Goal: Task Accomplishment & Management: Manage account settings

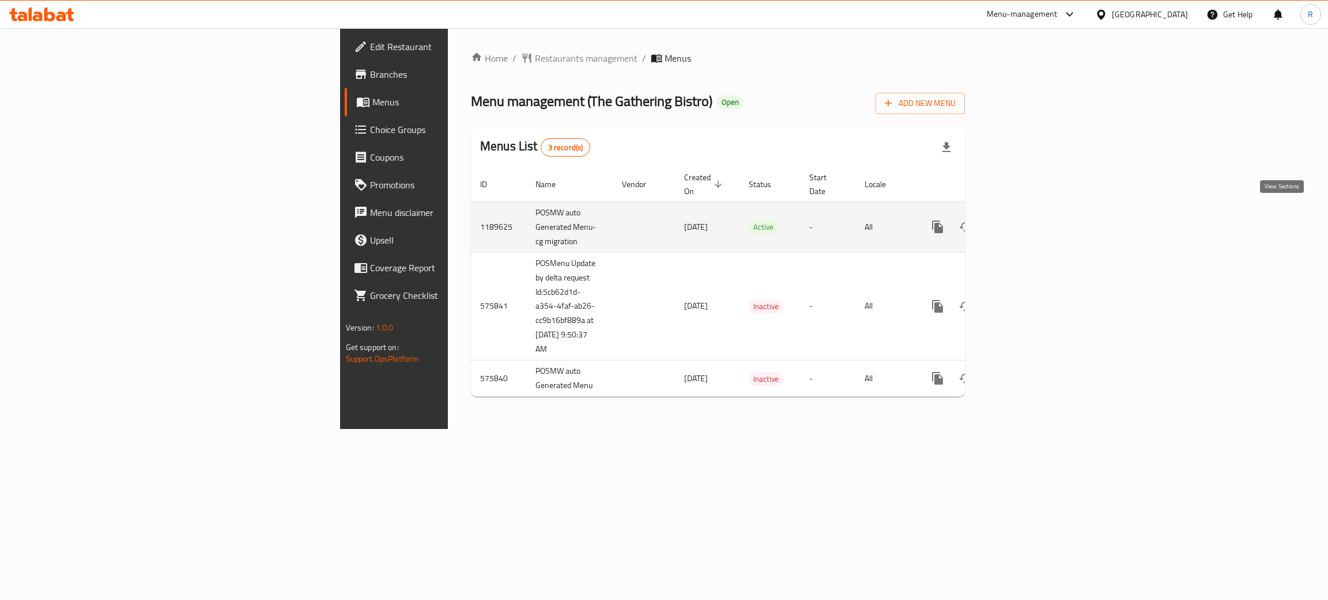
click at [1027, 220] on icon "enhanced table" at bounding box center [1021, 227] width 14 height 14
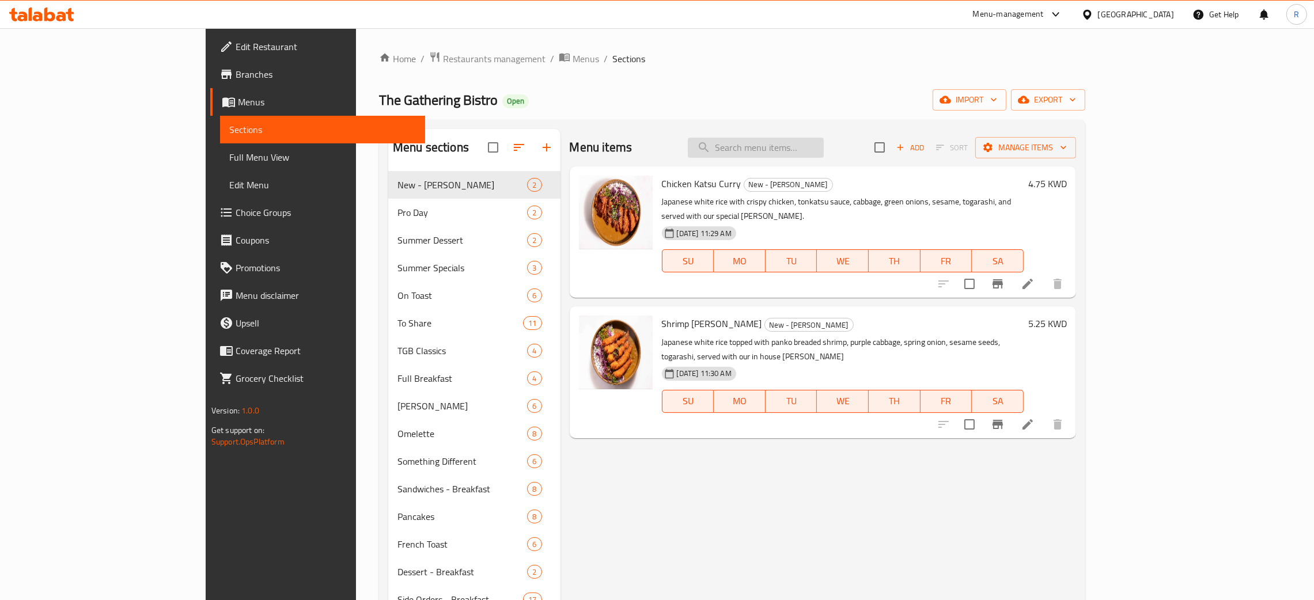
click at [824, 146] on input "search" at bounding box center [756, 148] width 136 height 20
paste input "Hawaiian Beef Poke Bowl"
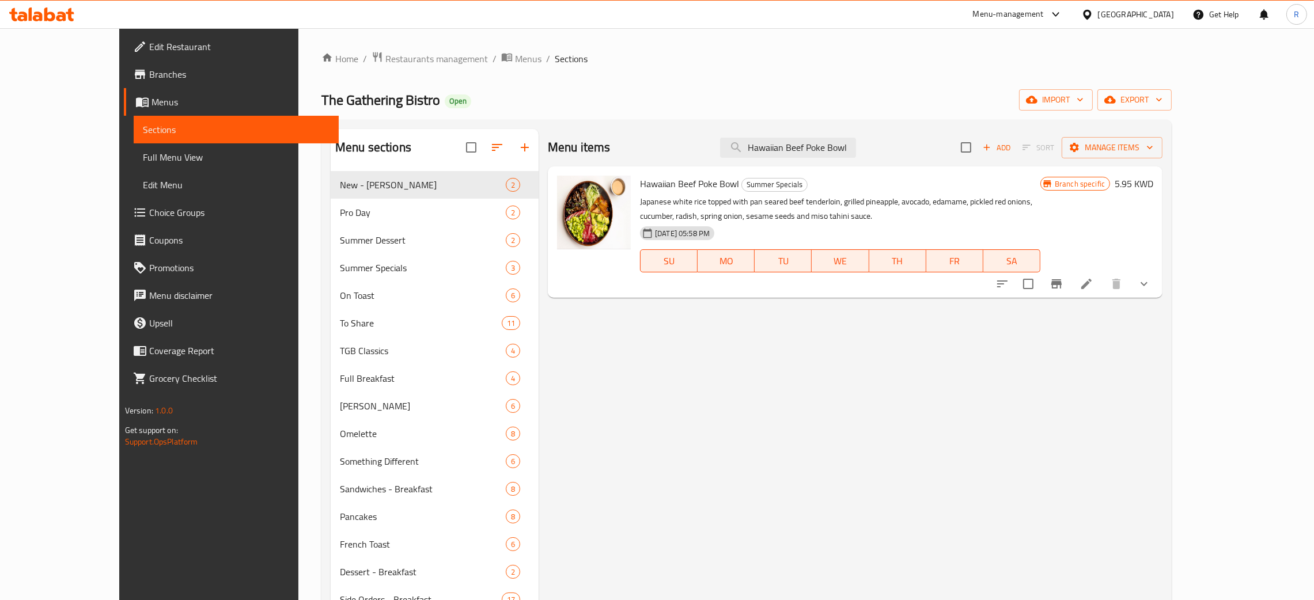
type input "Hawaiian Beef Poke Bowl"
click at [1094, 278] on icon at bounding box center [1087, 284] width 14 height 14
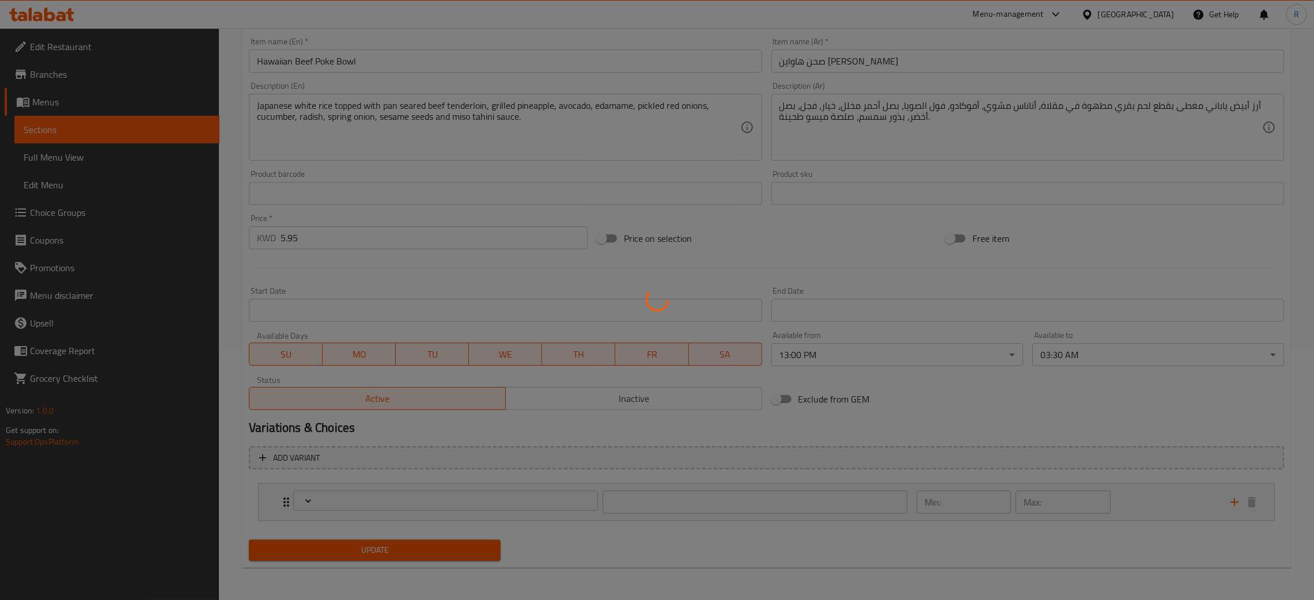
type input "إضافات"
type input "0"
type input "1"
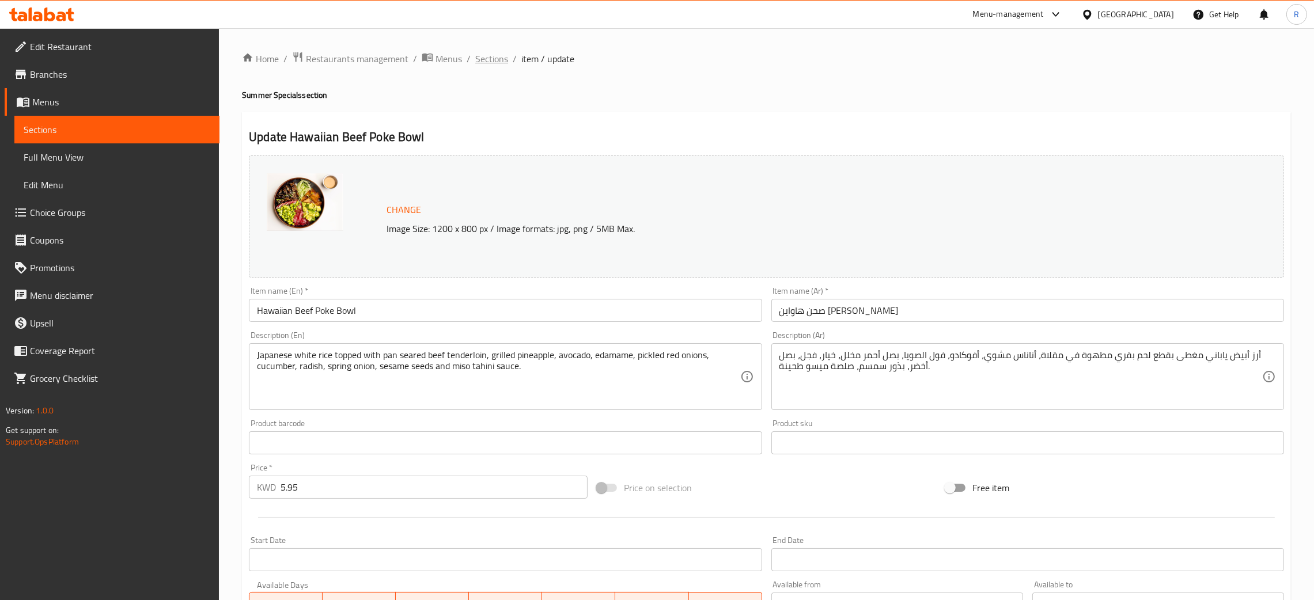
click at [502, 55] on span "Sections" at bounding box center [491, 59] width 33 height 14
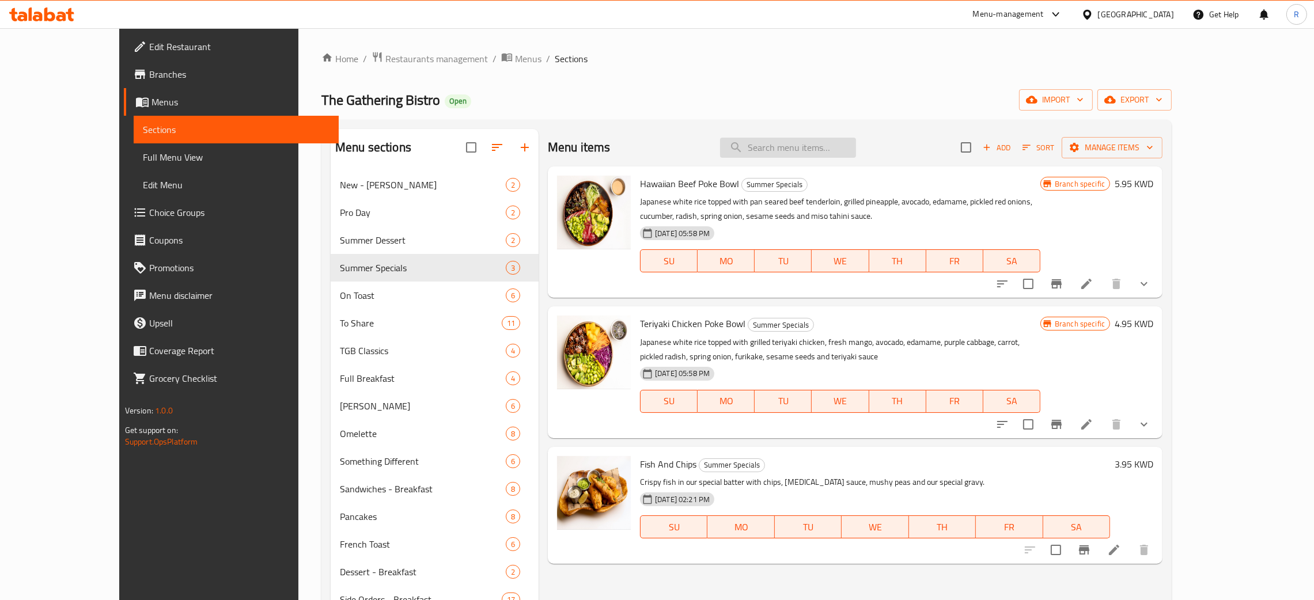
click at [832, 148] on input "search" at bounding box center [788, 148] width 136 height 20
paste input "Teriyaki Chicken Poke Bowl"
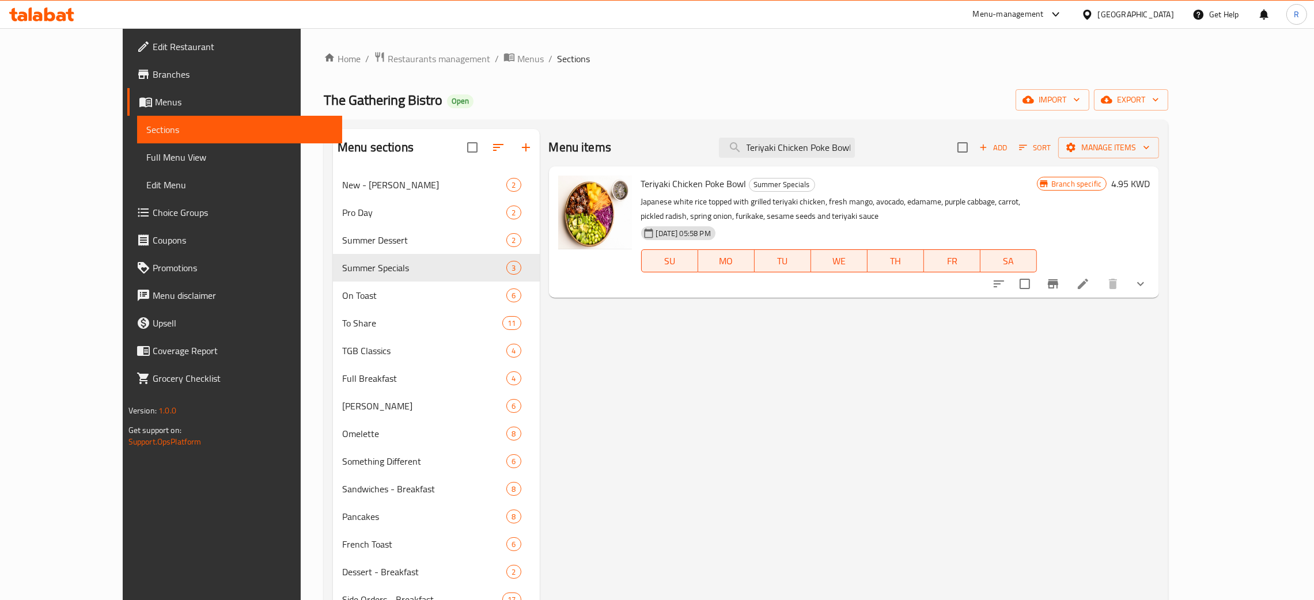
type input "Teriyaki Chicken Poke Bowl"
click at [1100, 285] on li at bounding box center [1083, 284] width 32 height 21
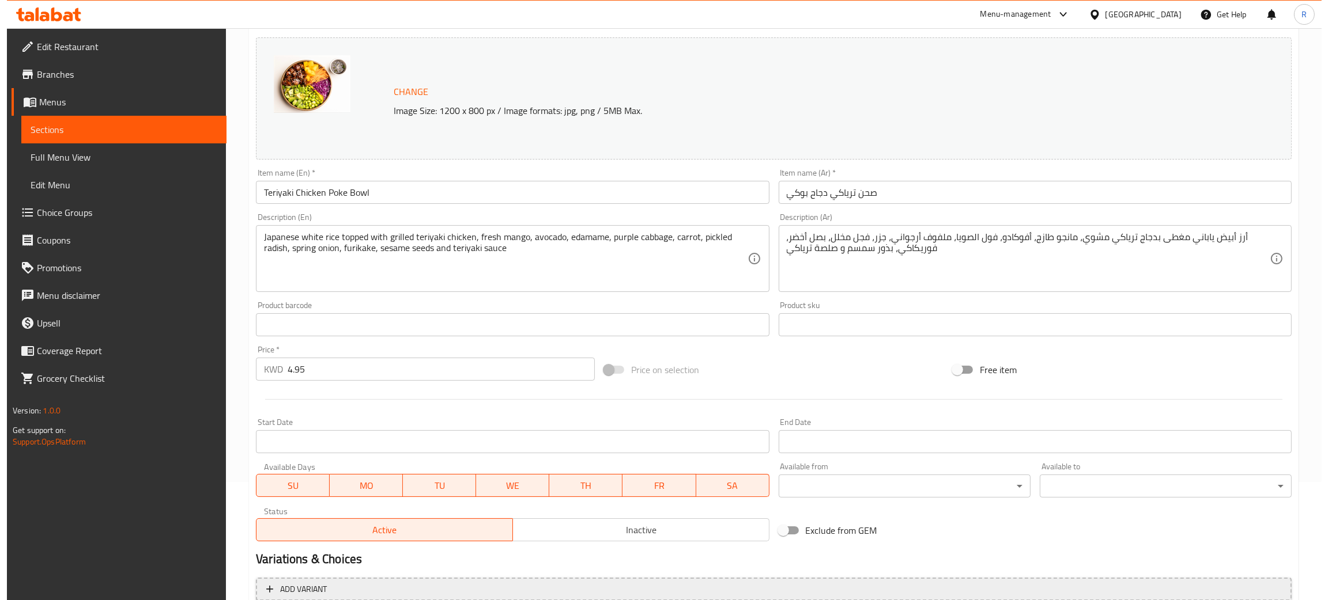
scroll to position [250, 0]
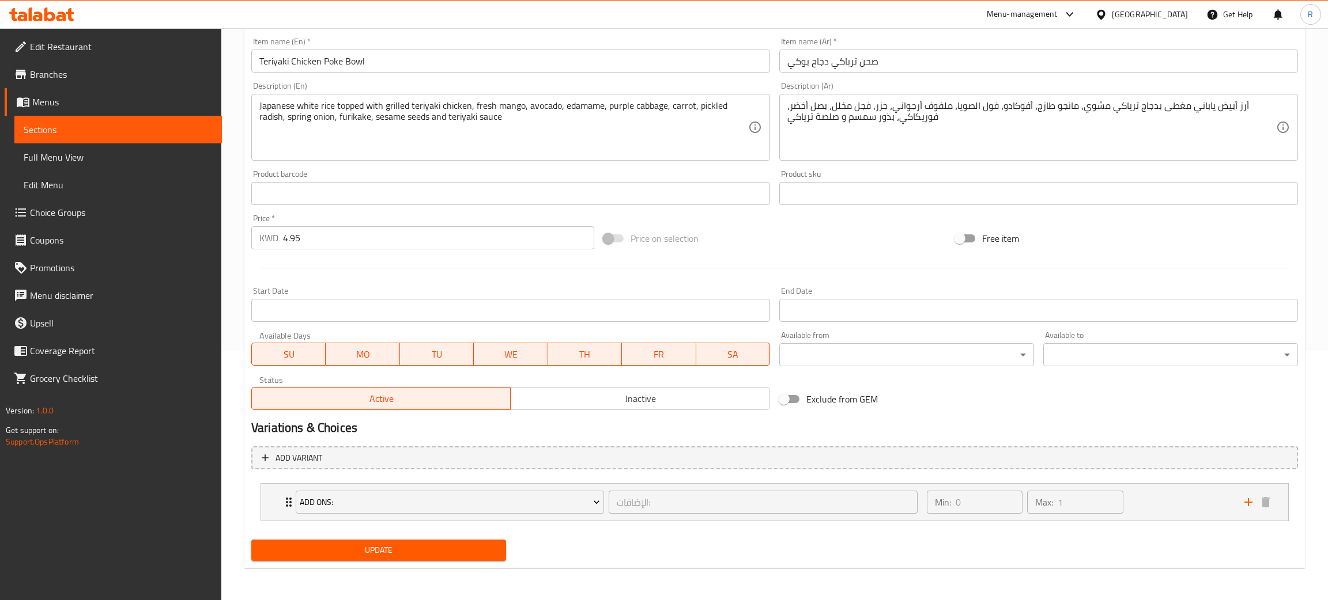
click at [866, 351] on body "​ Menu-management [GEOGRAPHIC_DATA] Get Help R Edit Restaurant Branches Menus S…" at bounding box center [664, 65] width 1328 height 572
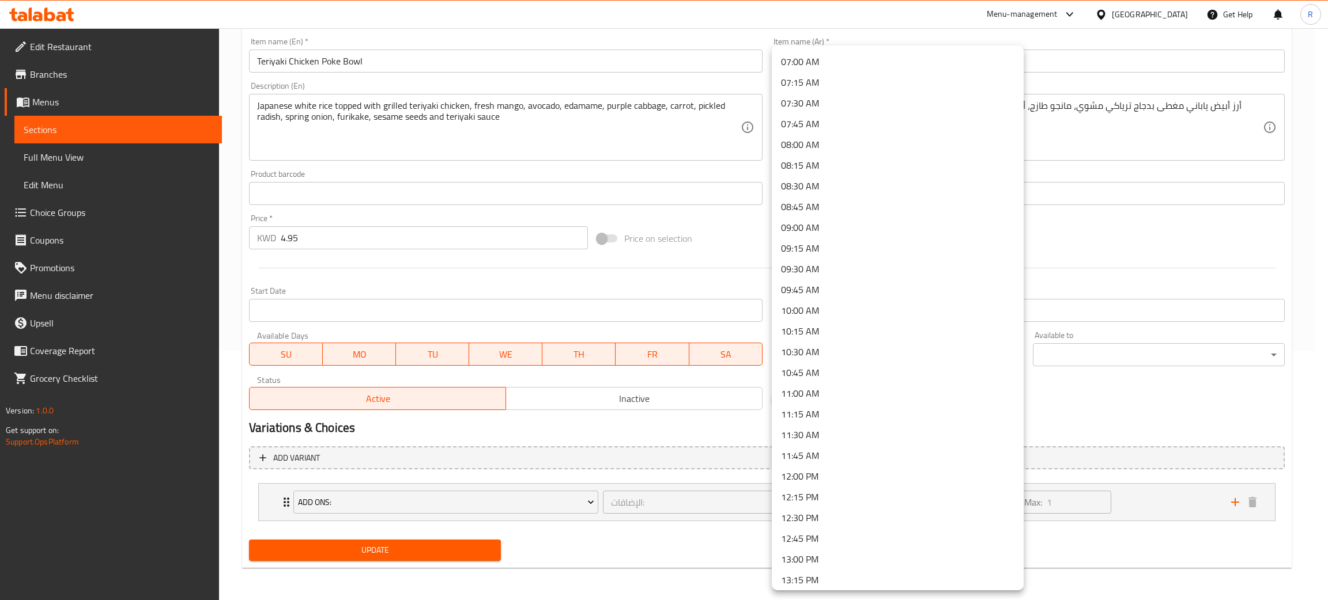
scroll to position [605, 0]
click at [830, 522] on li "12:45 PM" at bounding box center [898, 513] width 252 height 21
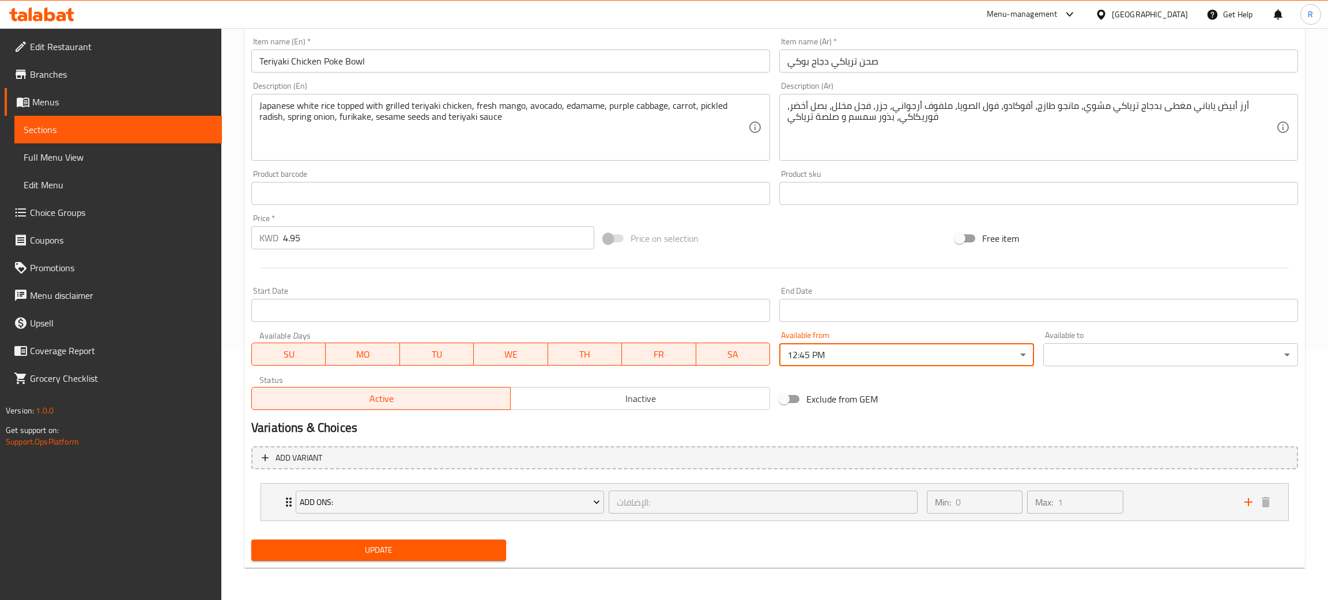
click at [806, 351] on body "​ Menu-management [GEOGRAPHIC_DATA] Get Help R Edit Restaurant Branches Menus S…" at bounding box center [664, 65] width 1328 height 572
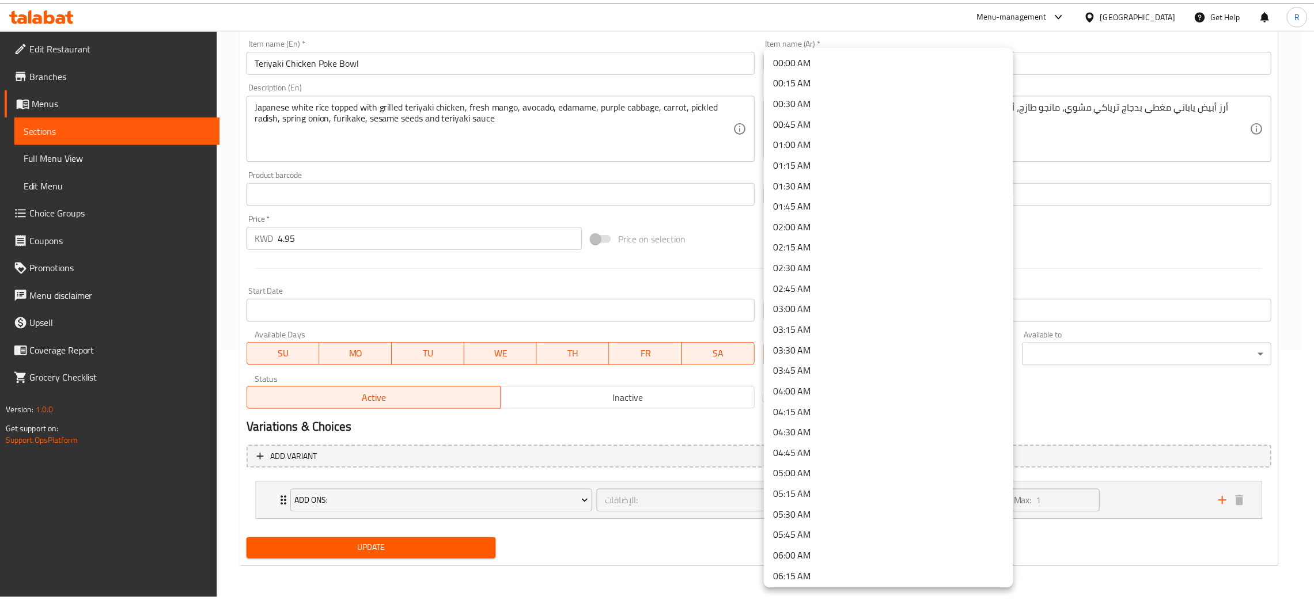
scroll to position [799, 0]
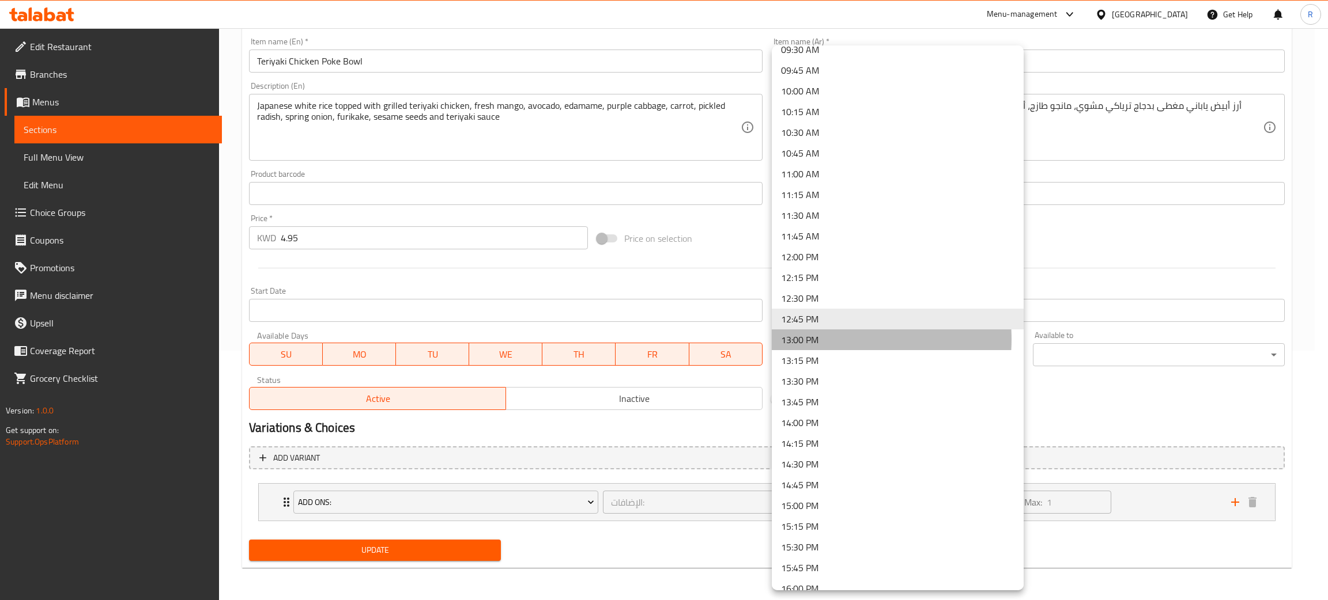
click at [822, 339] on li "13:00 PM" at bounding box center [898, 340] width 252 height 21
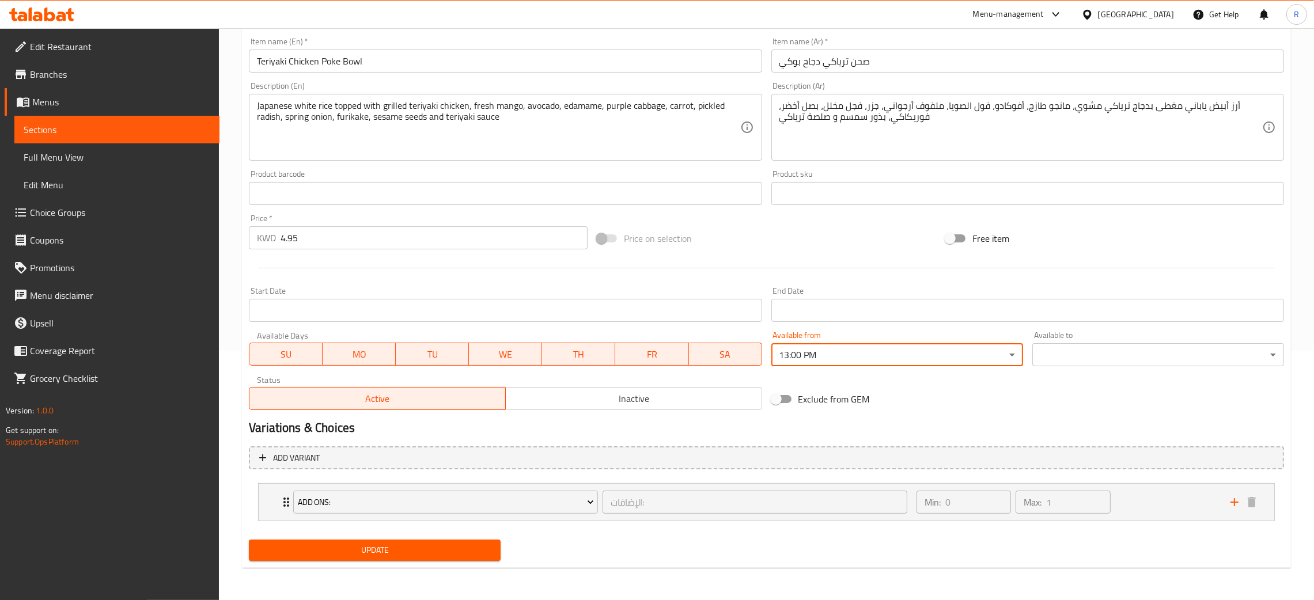
click at [1071, 349] on body "​ Menu-management [GEOGRAPHIC_DATA] Get Help R Edit Restaurant Branches Menus S…" at bounding box center [657, 65] width 1314 height 572
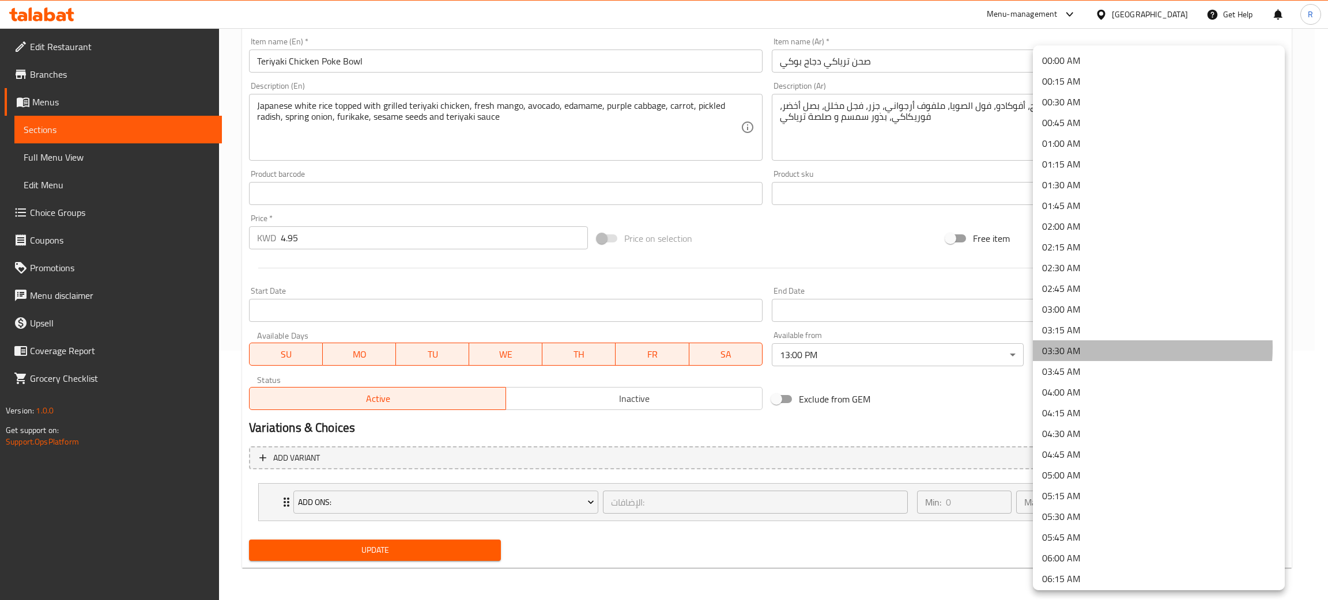
click at [1090, 347] on li "03:30 AM" at bounding box center [1159, 351] width 252 height 21
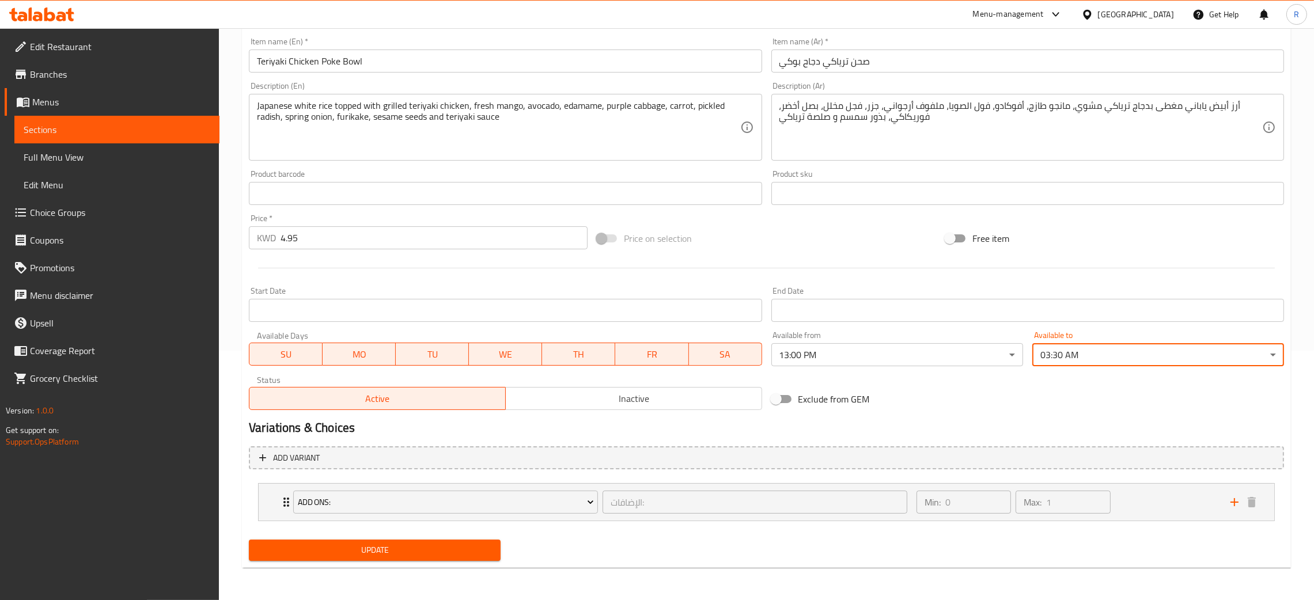
click at [372, 537] on div "Update" at bounding box center [374, 550] width 261 height 31
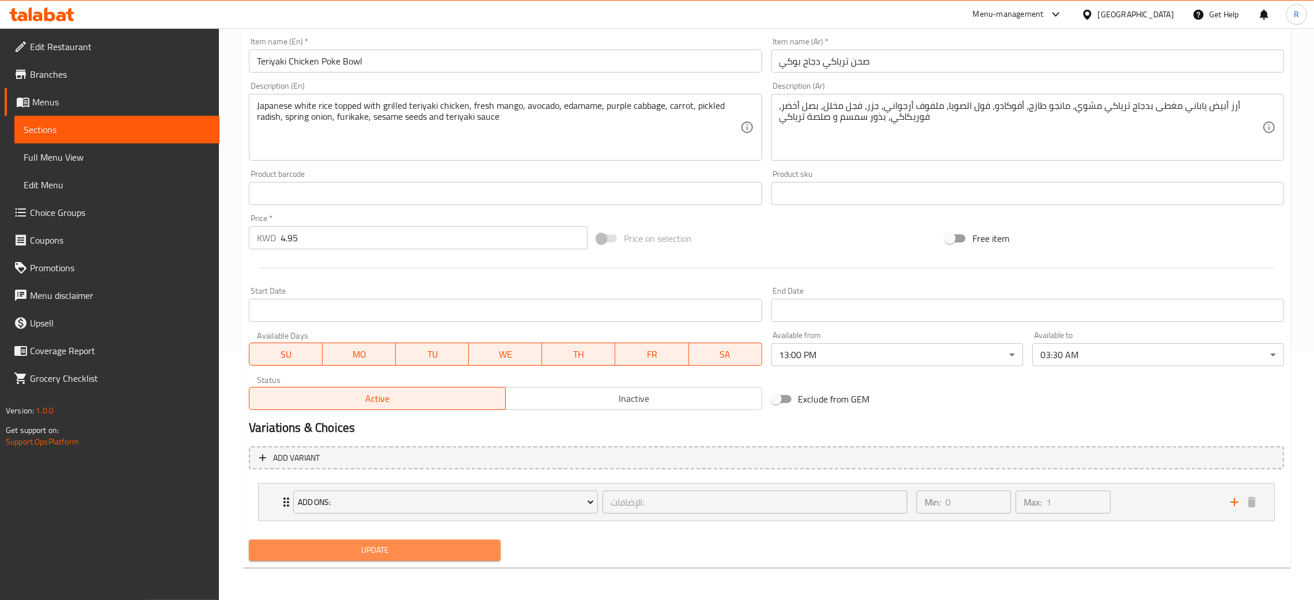
click at [383, 550] on span "Update" at bounding box center [374, 550] width 233 height 14
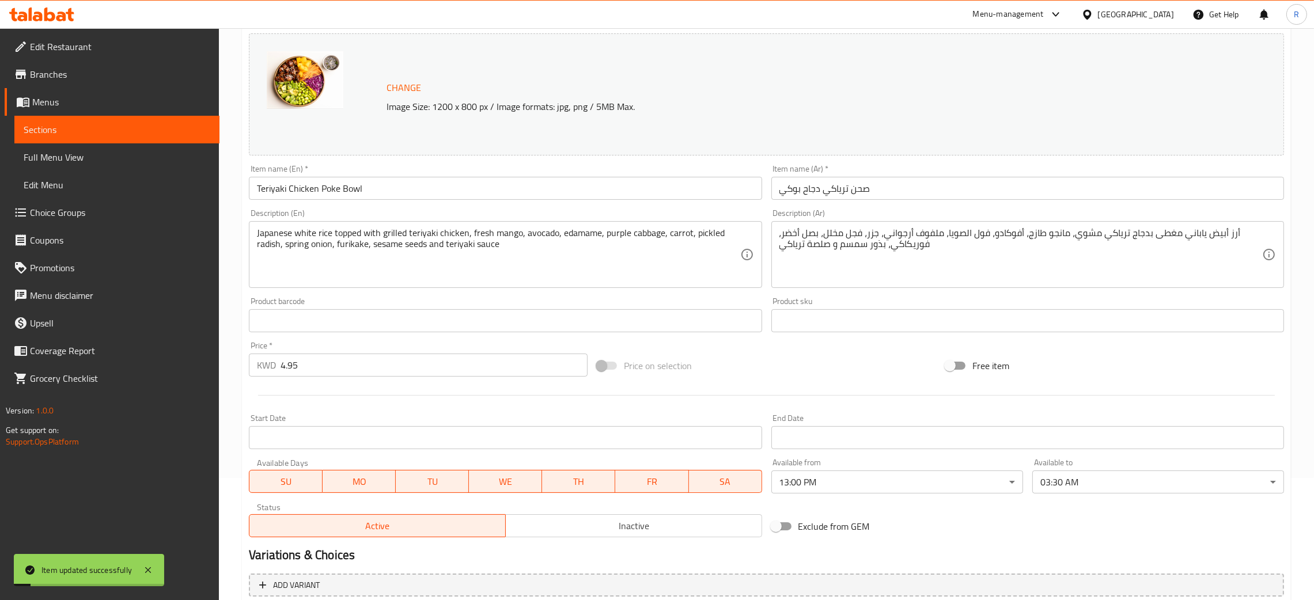
scroll to position [0, 0]
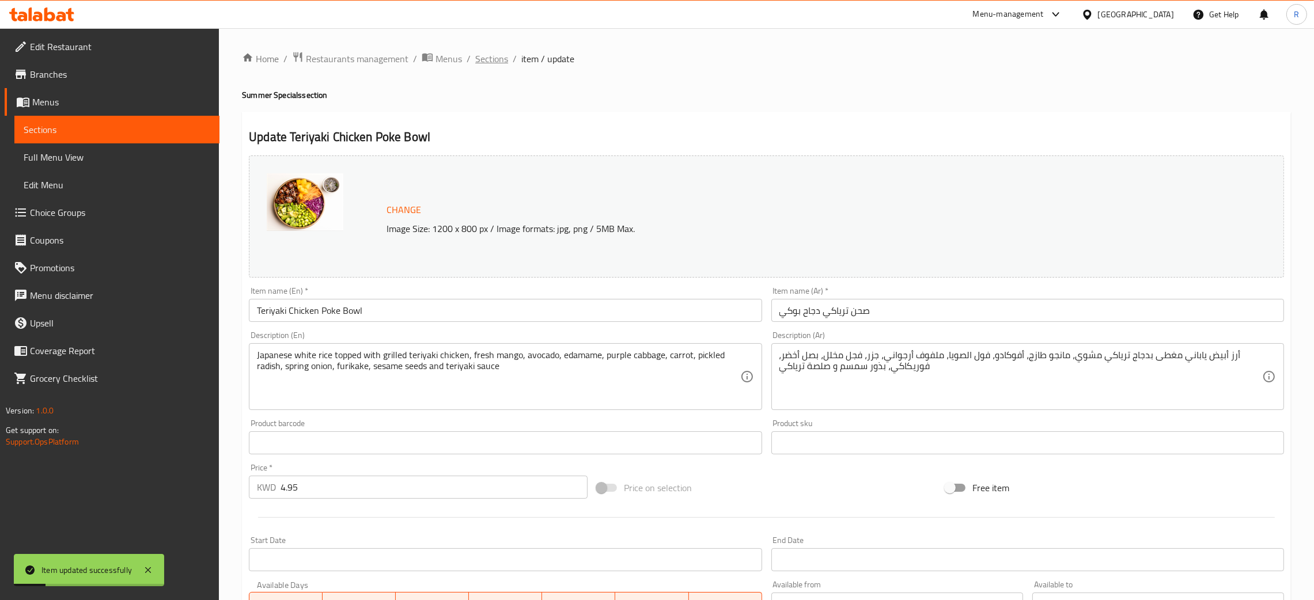
click at [490, 65] on span "Sections" at bounding box center [491, 59] width 33 height 14
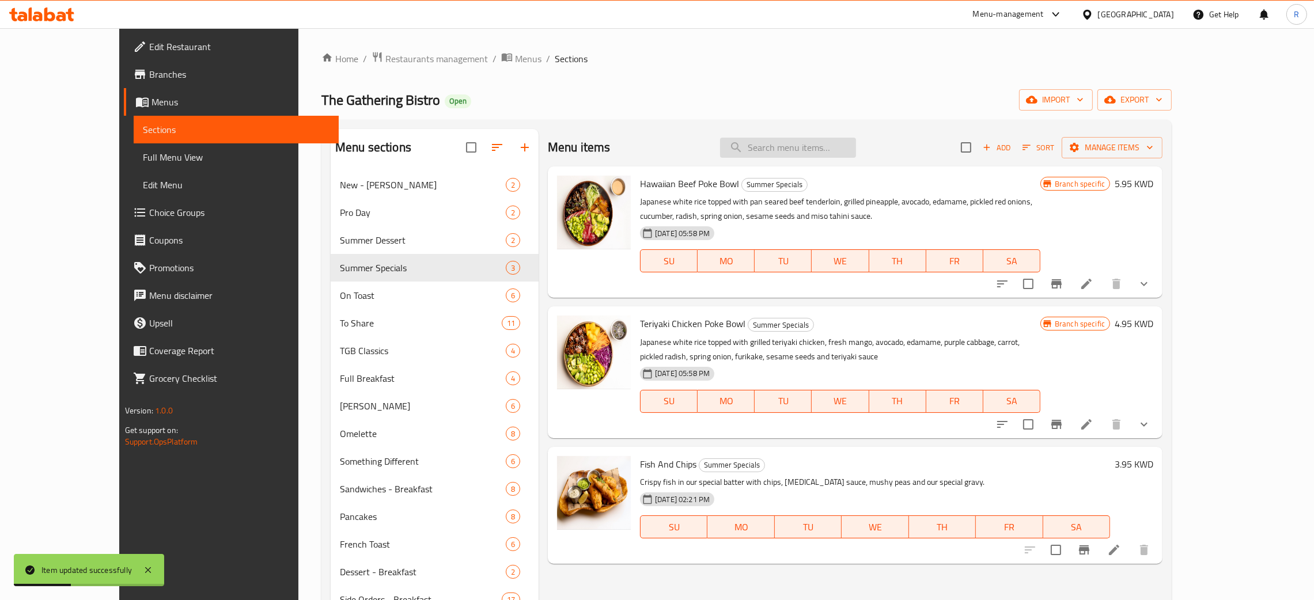
click at [817, 150] on input "search" at bounding box center [788, 148] width 136 height 20
paste input "[PERSON_NAME]"
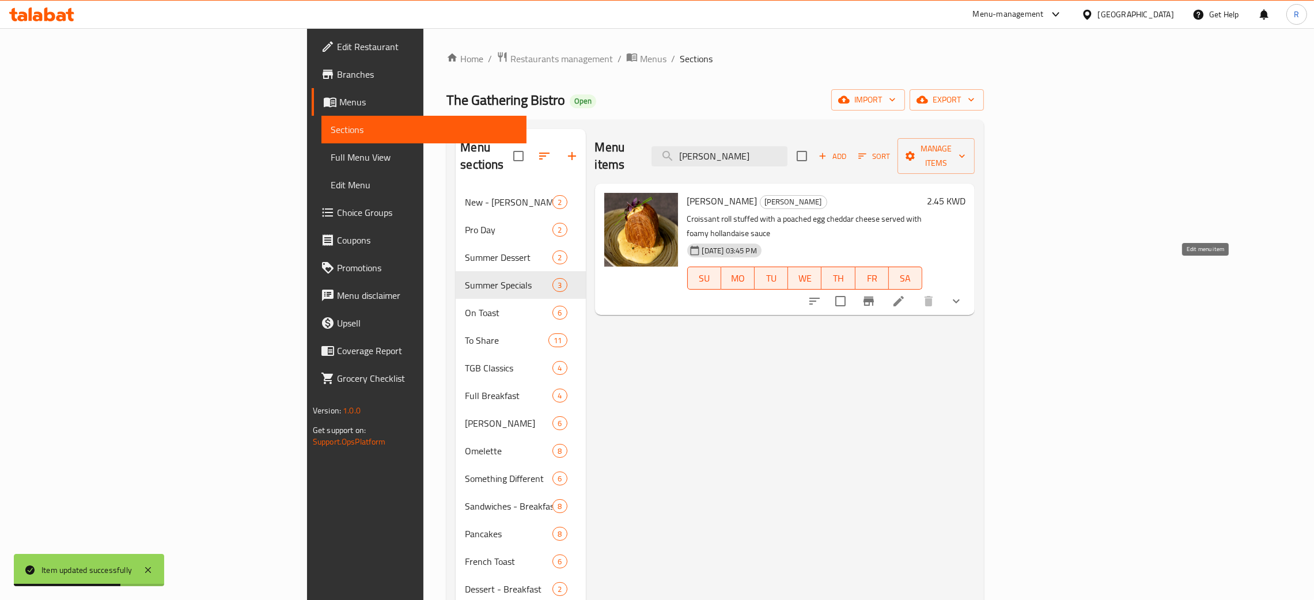
type input "[PERSON_NAME]"
click at [904, 296] on icon at bounding box center [899, 301] width 10 height 10
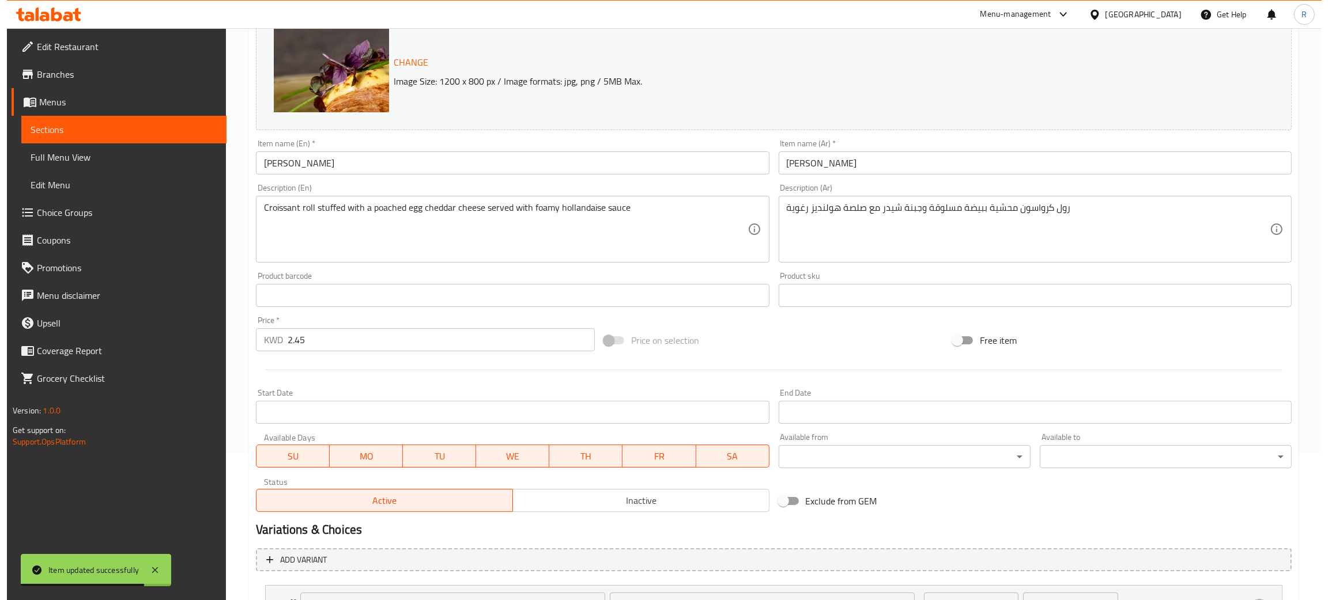
scroll to position [250, 0]
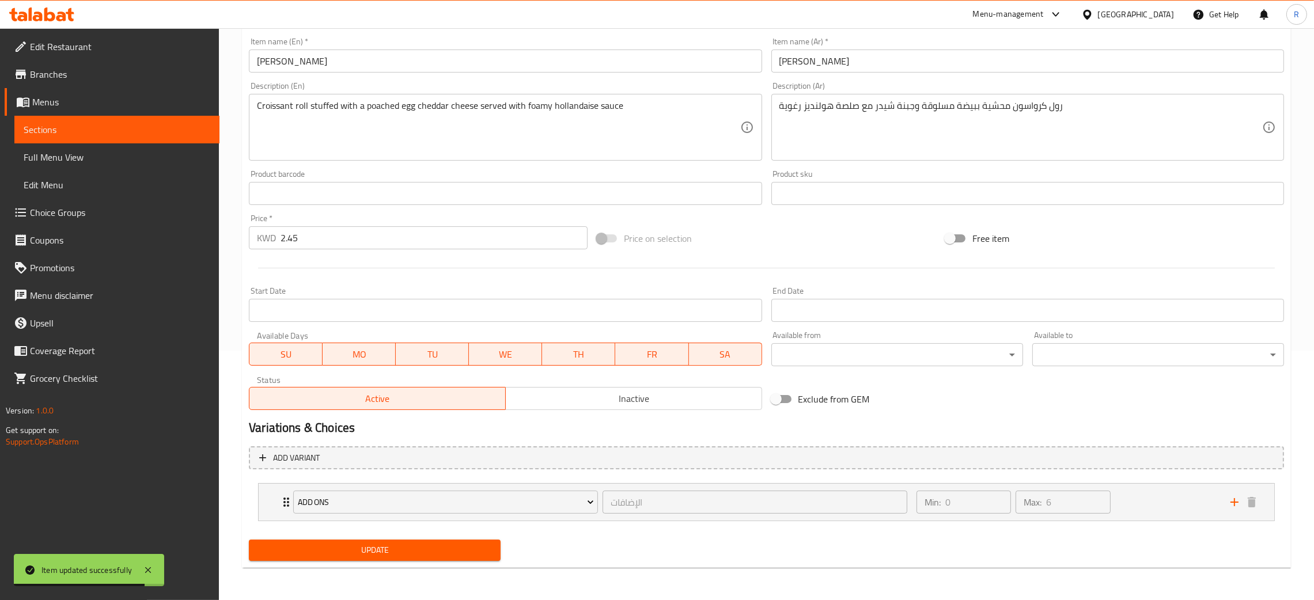
click at [890, 345] on body "Item updated successfully ​ Menu-management [GEOGRAPHIC_DATA] Get Help R Edit R…" at bounding box center [657, 65] width 1314 height 572
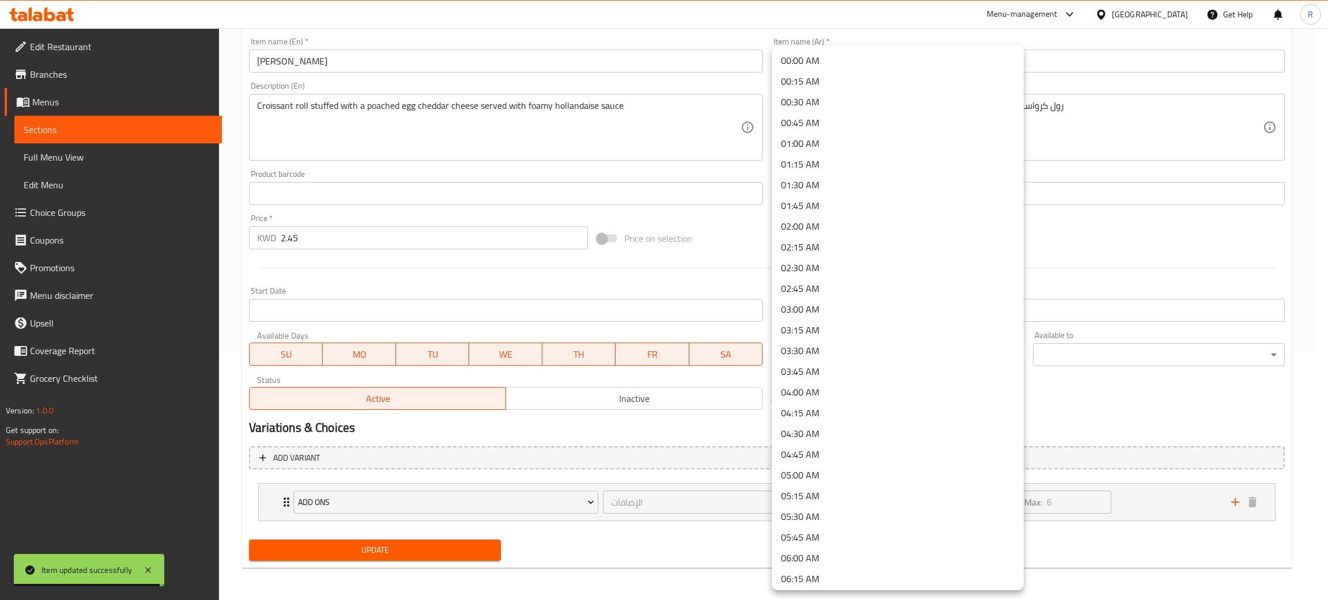
click at [838, 338] on li "03:15 AM" at bounding box center [898, 330] width 252 height 21
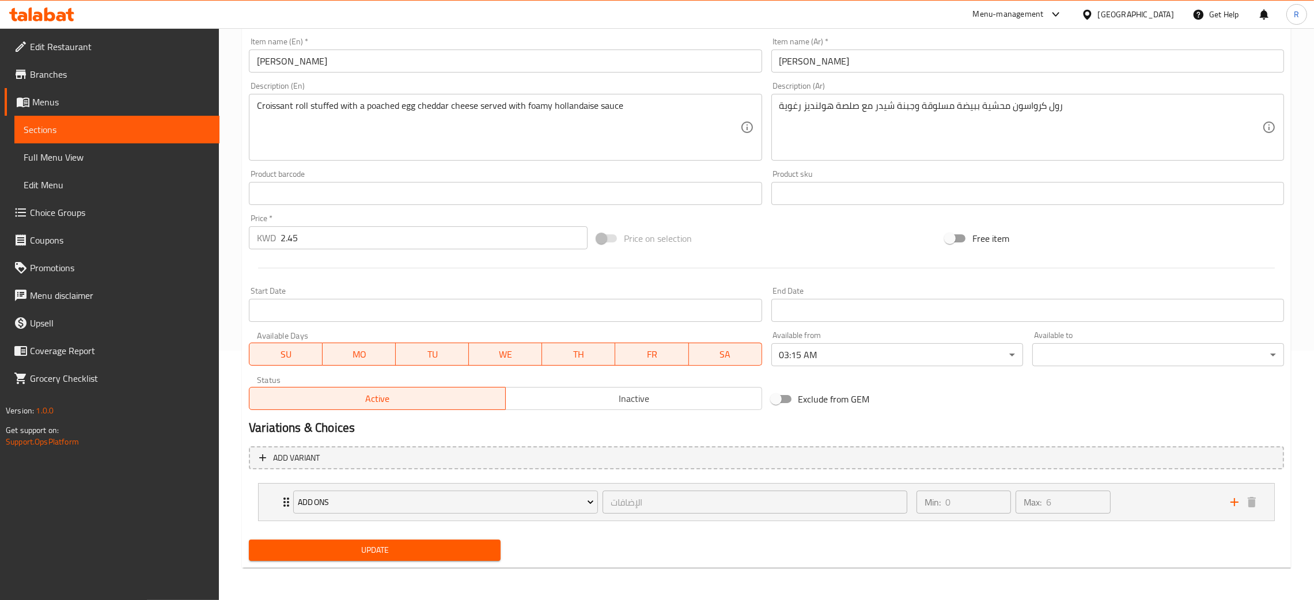
click at [852, 351] on body "​ Menu-management [GEOGRAPHIC_DATA] Get Help R Edit Restaurant Branches Menus S…" at bounding box center [657, 65] width 1314 height 572
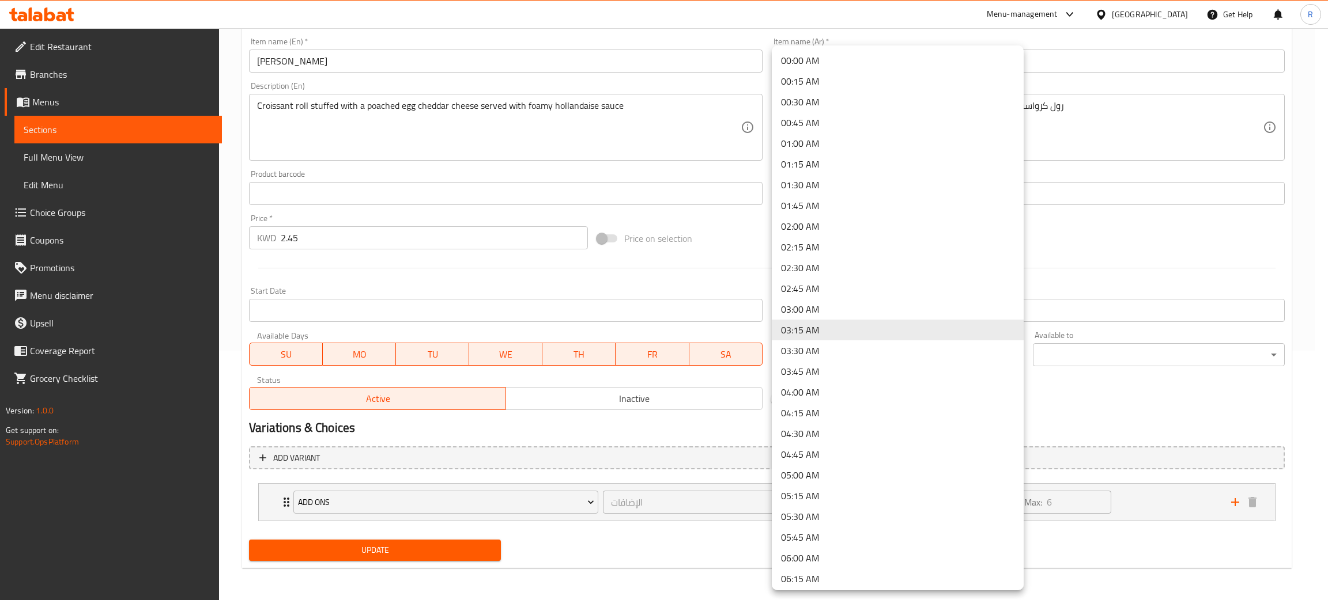
click at [818, 352] on li "03:30 AM" at bounding box center [898, 351] width 252 height 21
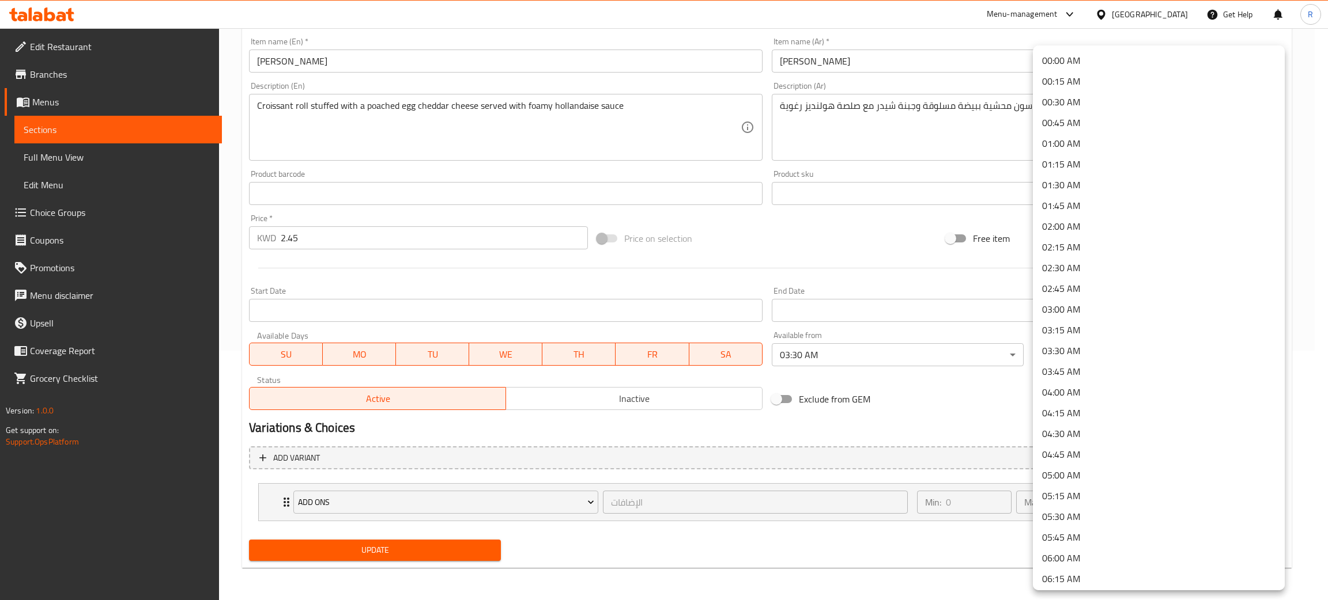
click at [1118, 351] on body "​ Menu-management [GEOGRAPHIC_DATA] Get Help R Edit Restaurant Branches Menus S…" at bounding box center [664, 65] width 1328 height 572
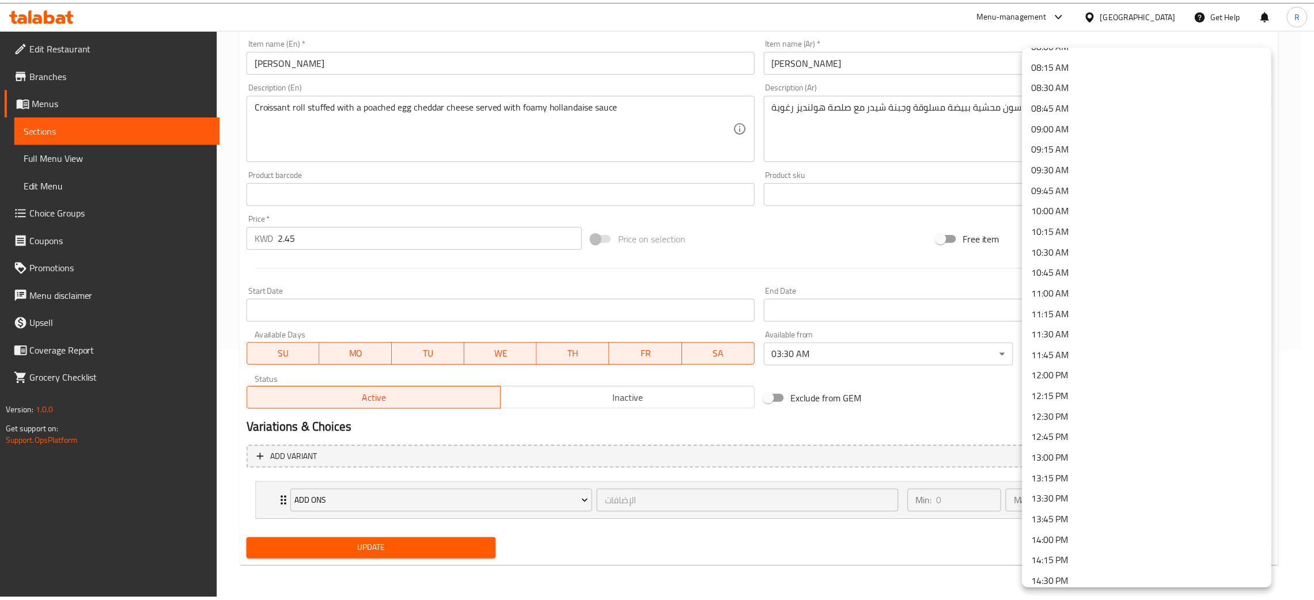
scroll to position [777, 0]
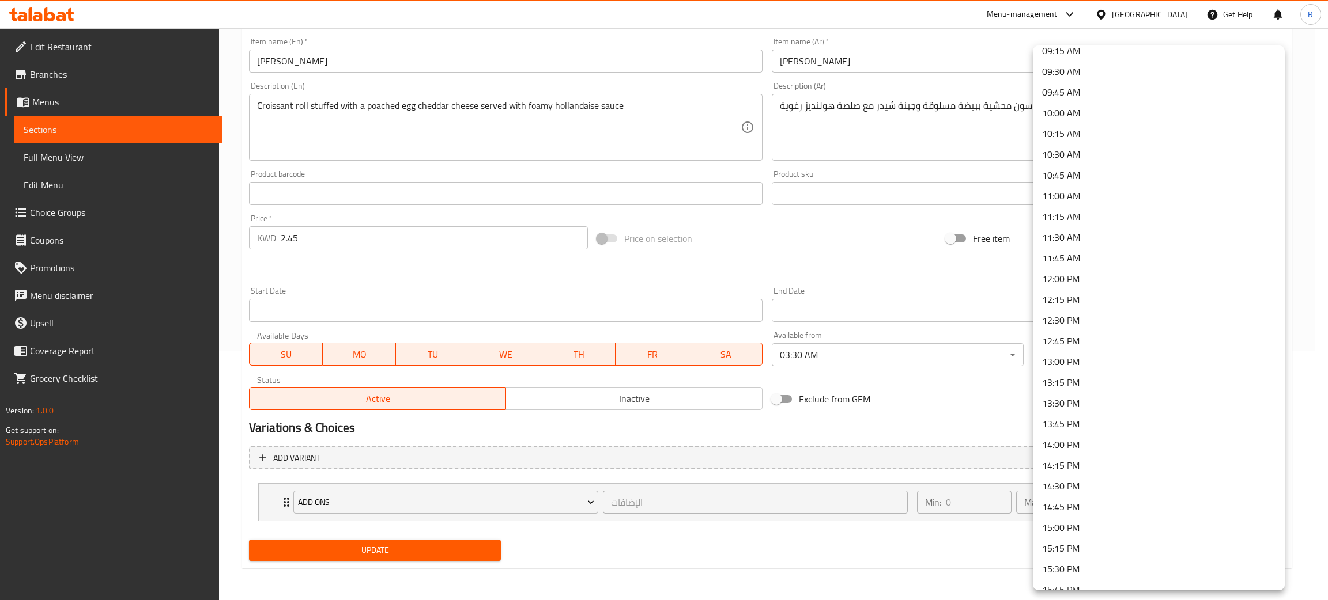
click at [1070, 361] on li "13:00 PM" at bounding box center [1159, 362] width 252 height 21
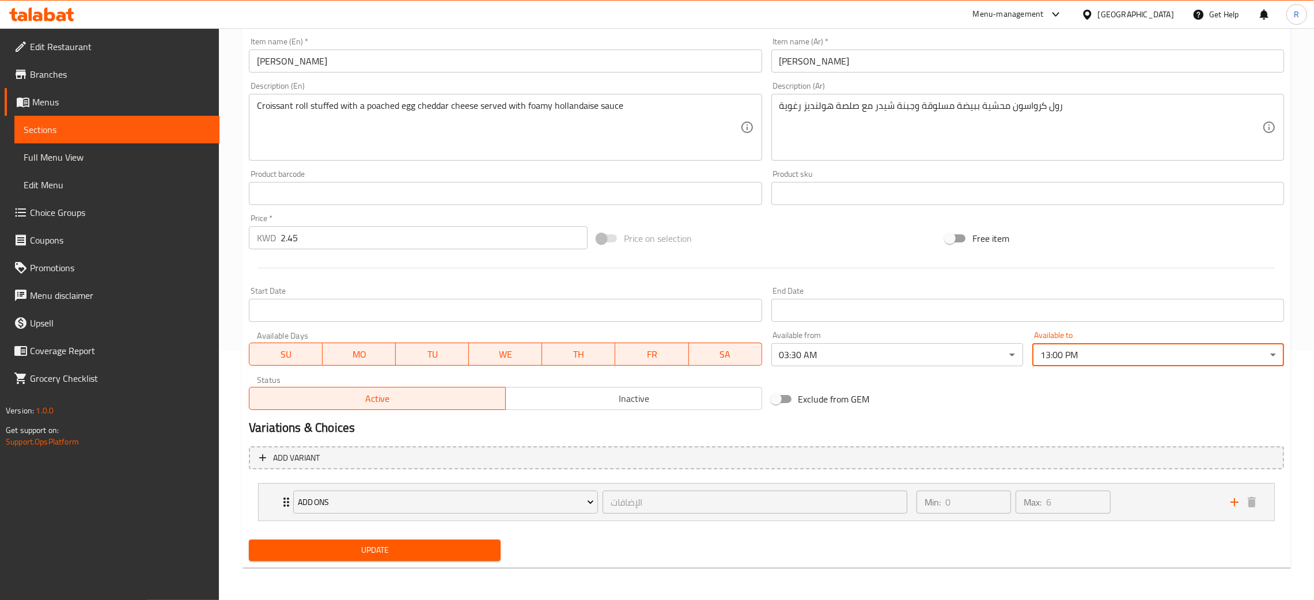
click at [458, 553] on span "Update" at bounding box center [374, 550] width 233 height 14
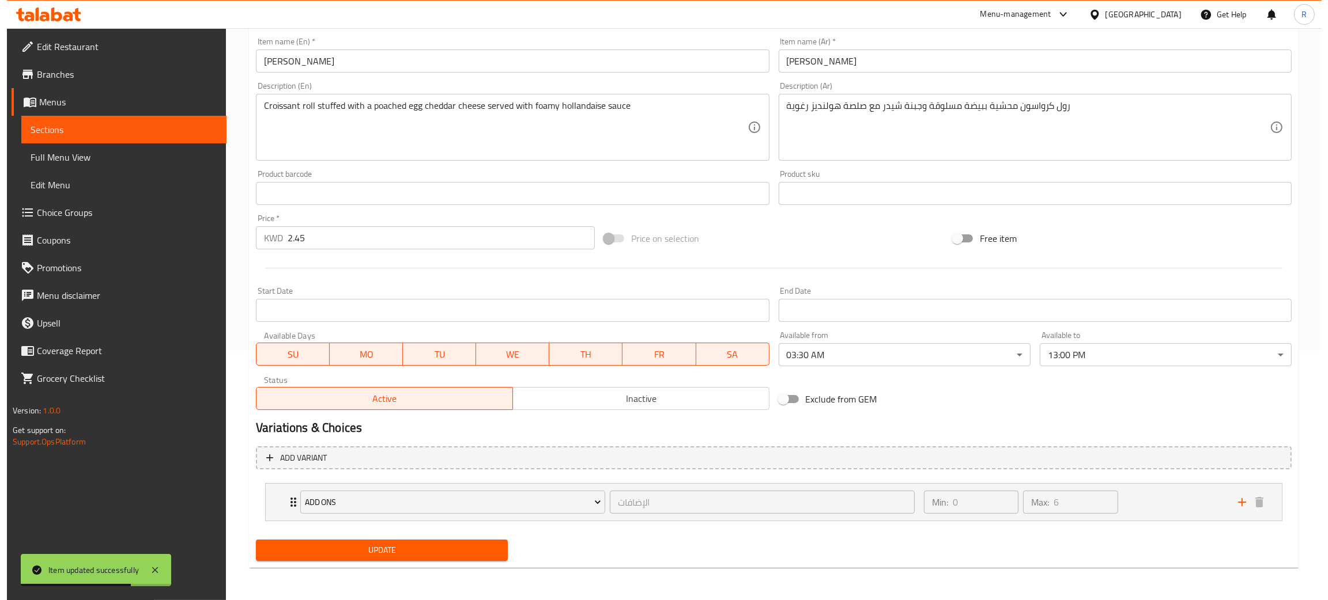
scroll to position [0, 0]
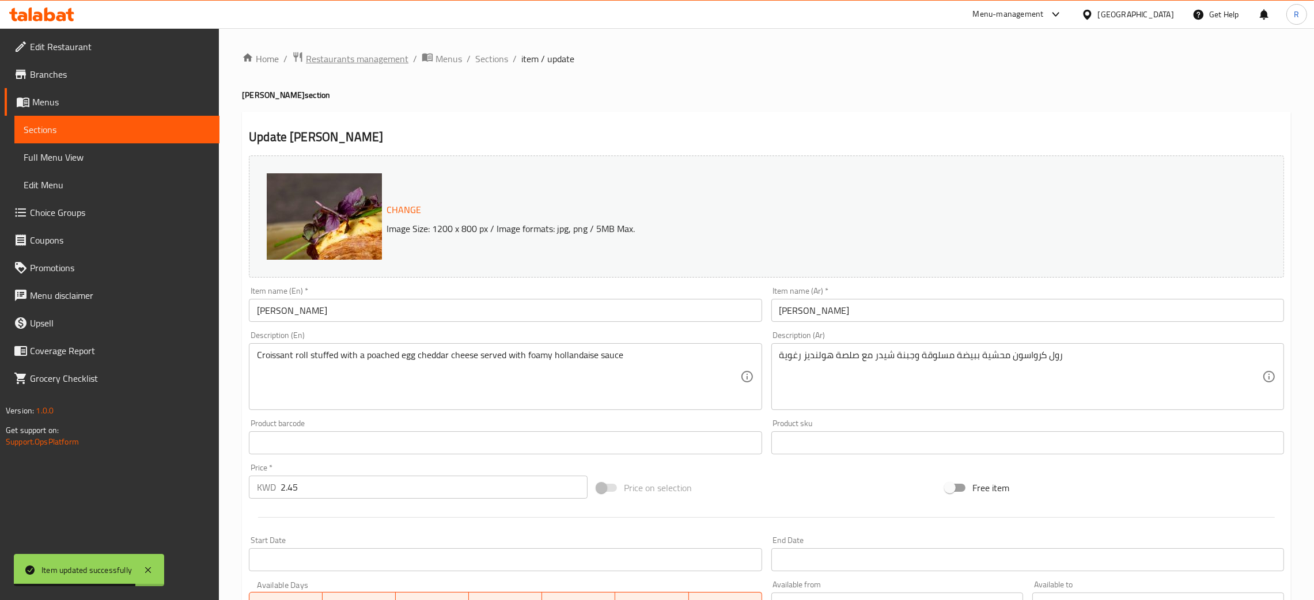
click at [369, 55] on span "Restaurants management" at bounding box center [357, 59] width 103 height 14
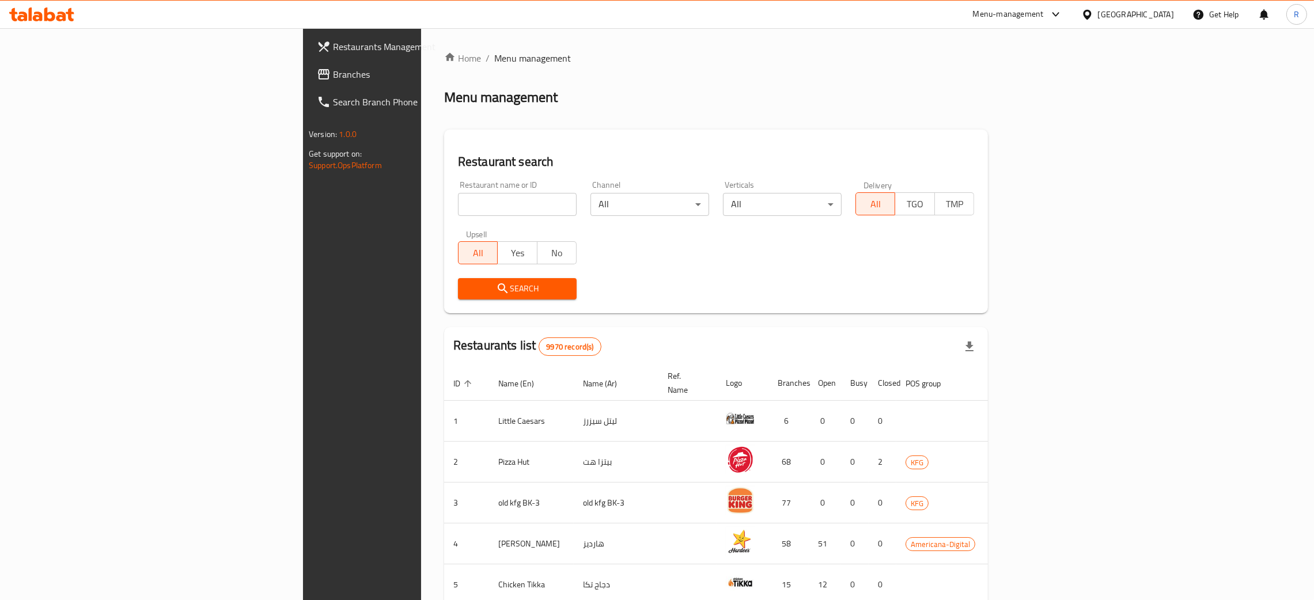
click at [451, 224] on div "Upsell All Yes No" at bounding box center [517, 247] width 133 height 48
click at [458, 207] on input "search" at bounding box center [517, 204] width 119 height 23
click button "Search" at bounding box center [517, 288] width 119 height 21
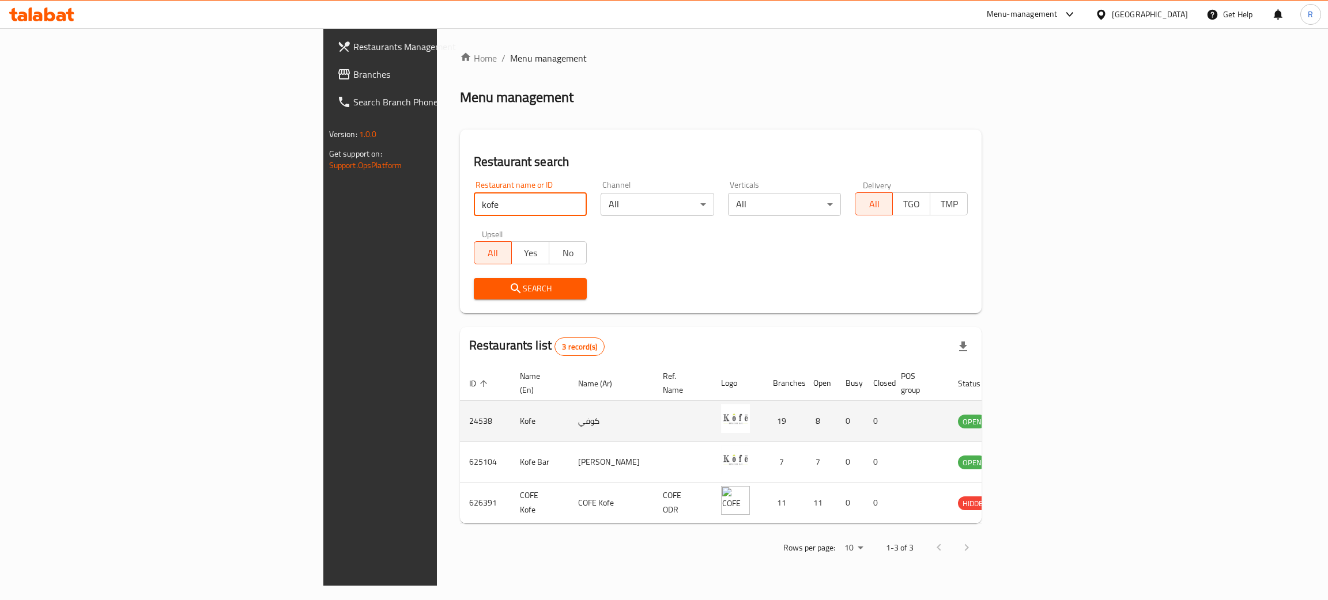
click at [460, 411] on td "24538" at bounding box center [485, 421] width 51 height 41
copy td "24538"
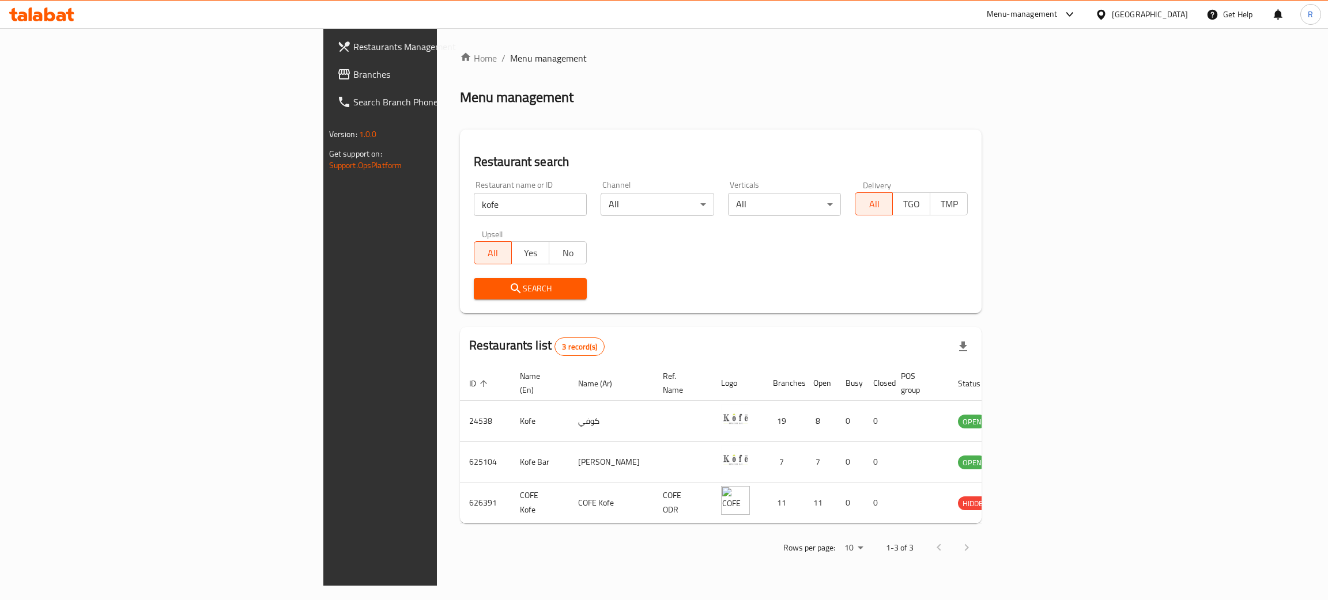
click at [474, 210] on input "kofe" at bounding box center [530, 204] width 113 height 23
click at [474, 211] on input "kofe" at bounding box center [530, 204] width 113 height 23
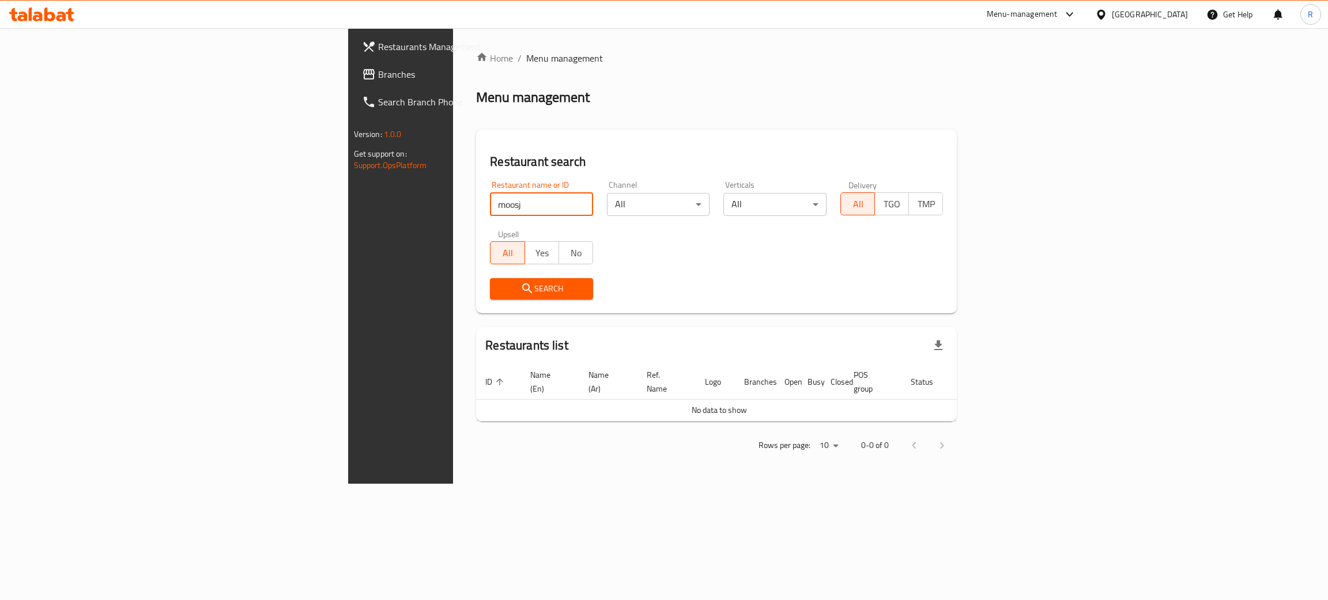
click button "Search" at bounding box center [541, 288] width 103 height 21
type input "moosh"
click button "Search" at bounding box center [541, 288] width 103 height 21
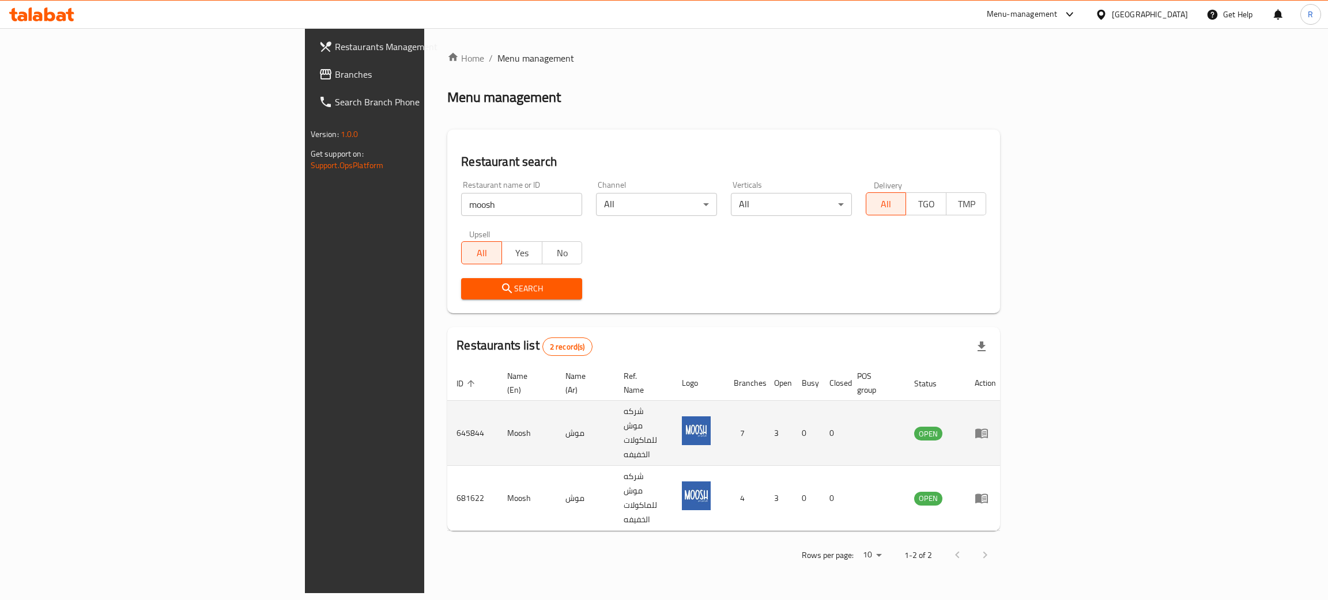
click at [447, 403] on td "645844" at bounding box center [472, 433] width 51 height 65
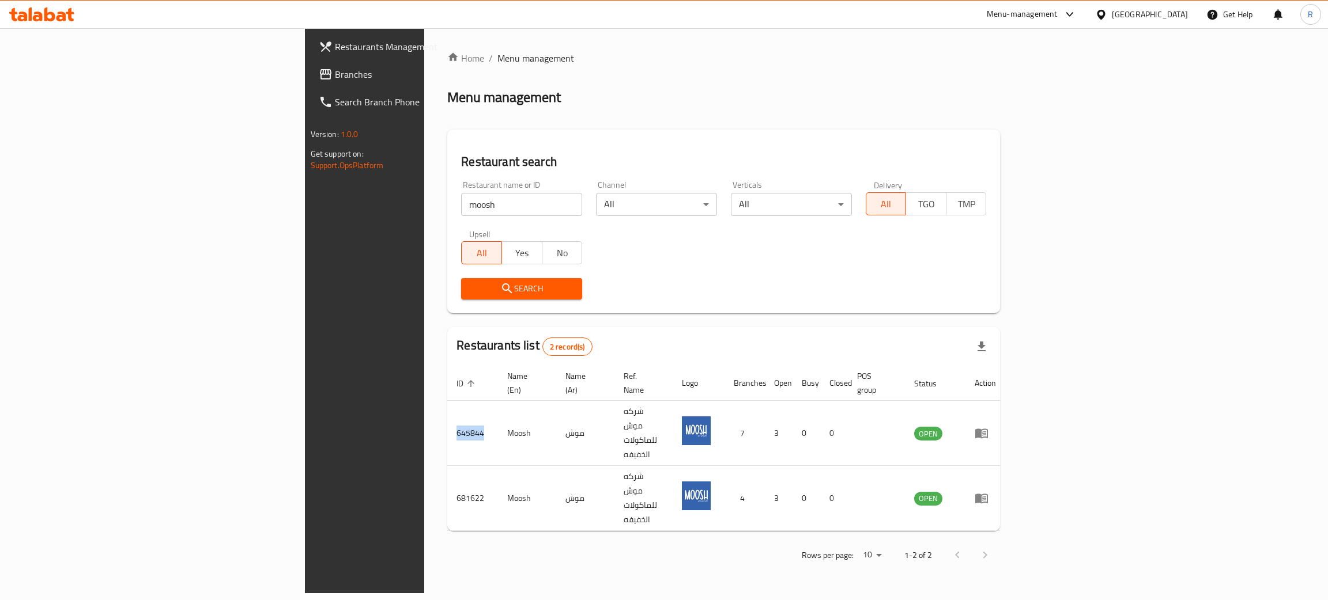
copy td "645844"
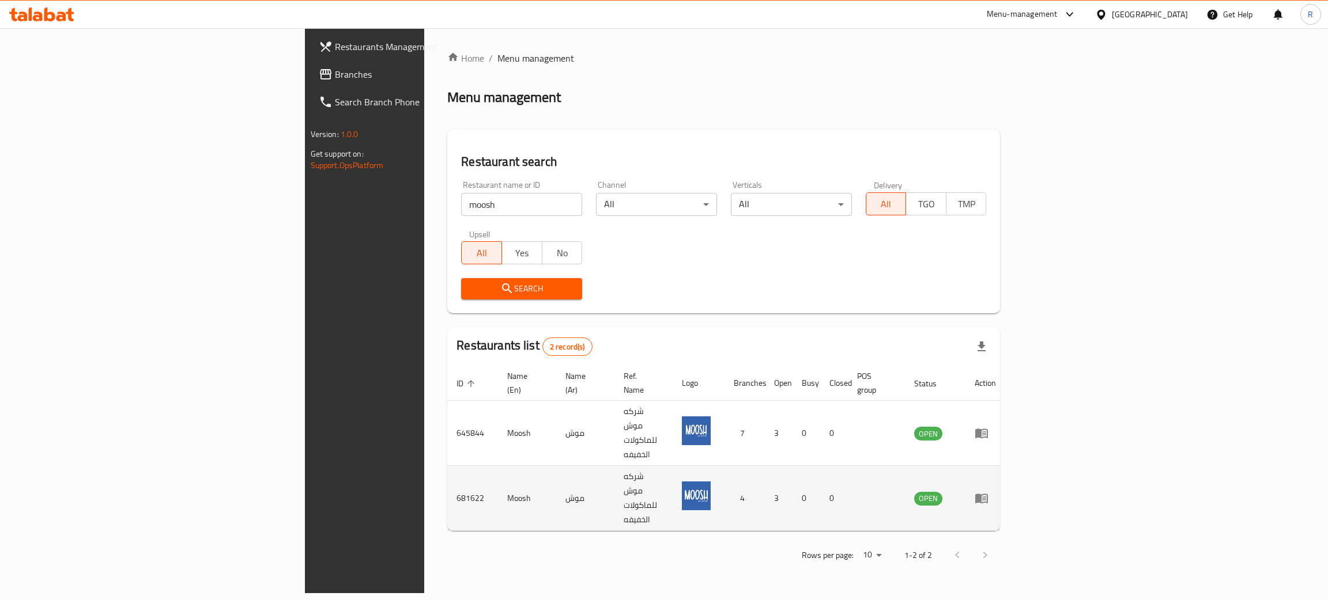
click at [447, 466] on td "681622" at bounding box center [472, 498] width 51 height 65
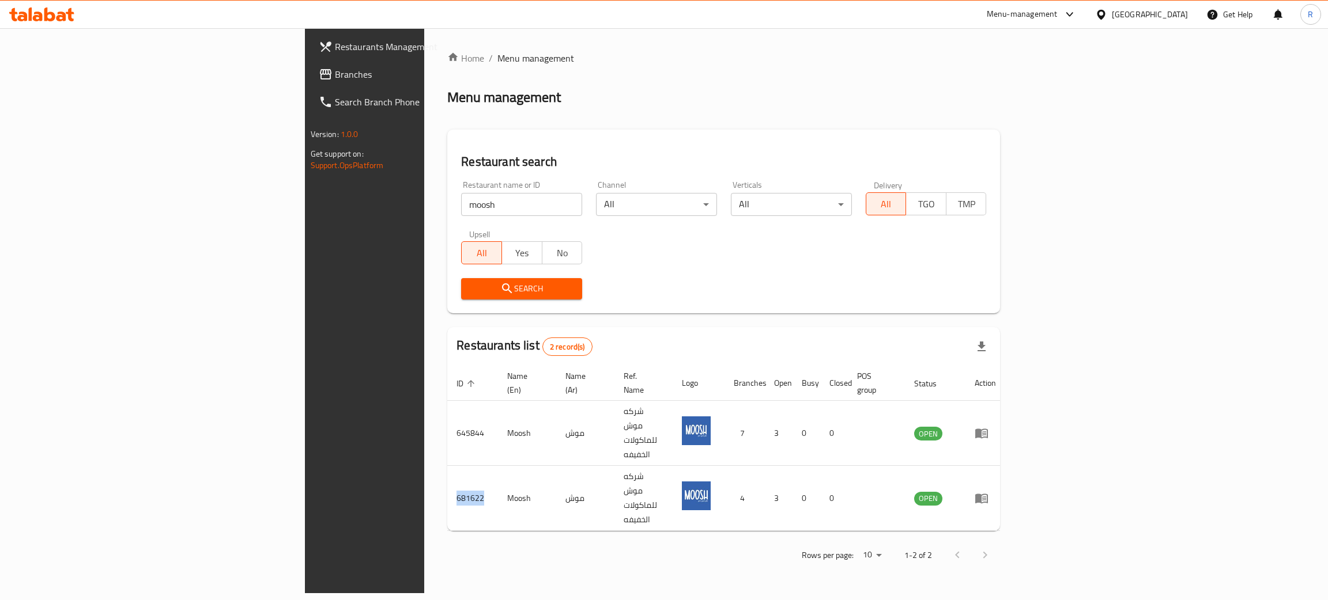
copy td "681622"
